Goal: Share content

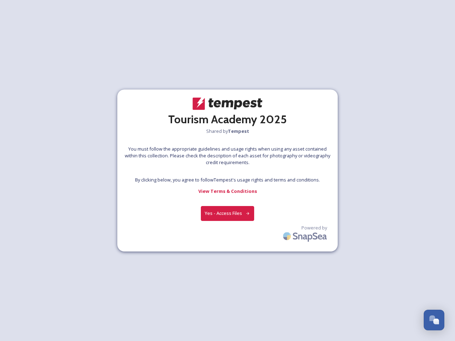
click at [227, 171] on div at bounding box center [227, 171] width 0 height 11
click at [227, 213] on button "Yes - Access Files" at bounding box center [227, 213] width 53 height 15
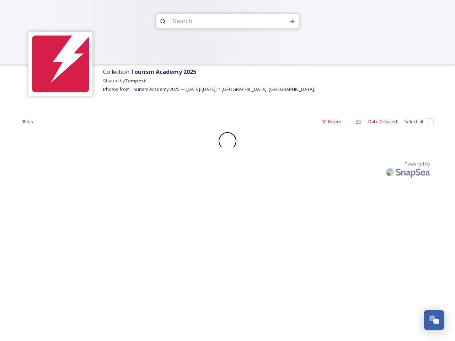
click at [305, 234] on div "Collection: Tourism Academy 2025 Shared by Tempest Photos from Tourism Academy …" at bounding box center [227, 170] width 455 height 341
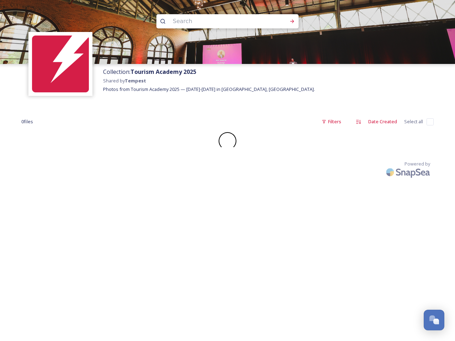
click at [434, 320] on div "Open Chat" at bounding box center [436, 322] width 6 height 6
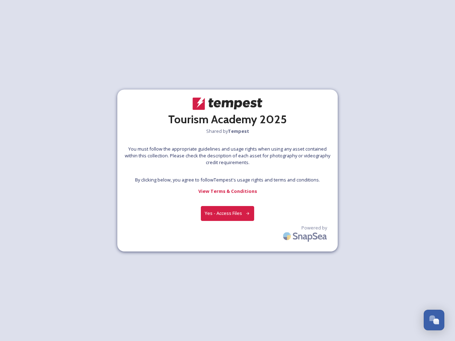
click at [227, 171] on div at bounding box center [227, 171] width 0 height 11
click at [227, 213] on button "Yes - Access Files" at bounding box center [227, 213] width 53 height 15
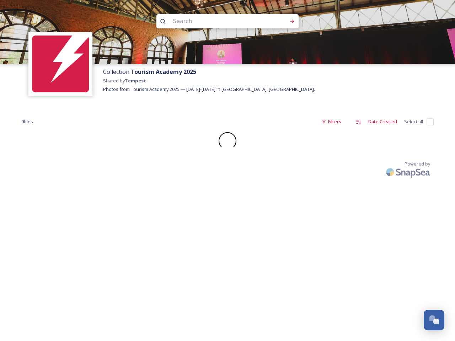
click at [305, 234] on div "Collection: Tourism Academy 2025 Shared by Tempest Photos from Tourism Academy …" at bounding box center [227, 170] width 455 height 341
click at [434, 320] on div "Open Chat" at bounding box center [436, 322] width 6 height 6
